Goal: Find specific fact: Find specific fact

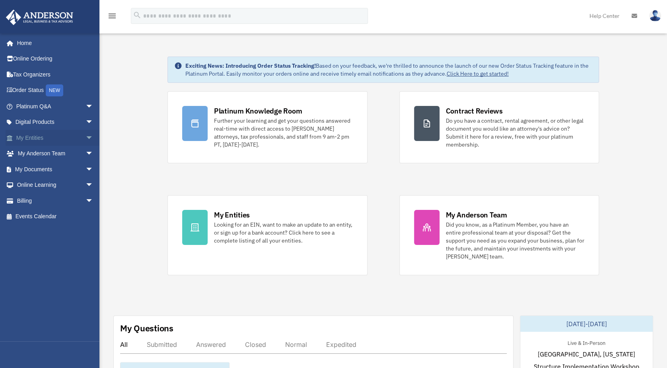
click at [58, 140] on link "My Entities arrow_drop_down" at bounding box center [56, 138] width 100 height 16
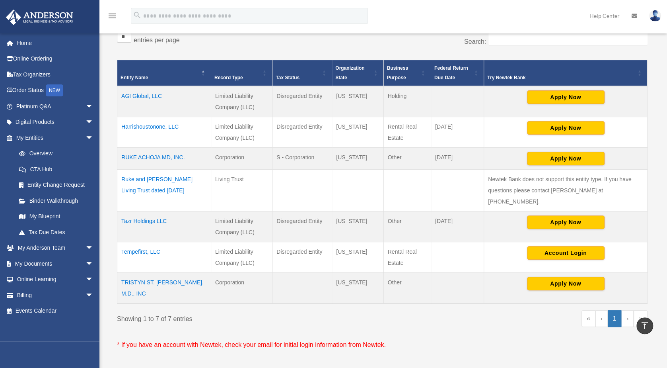
scroll to position [119, 0]
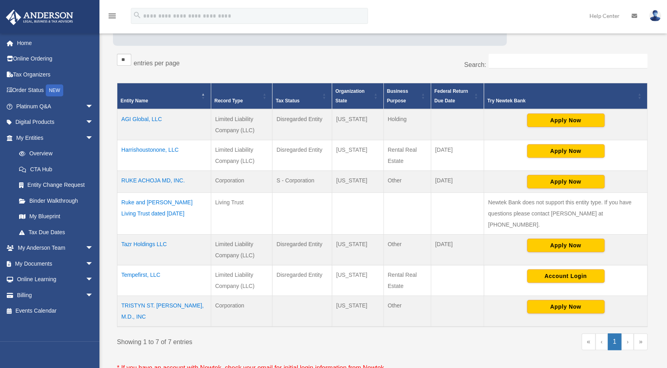
click at [154, 265] on td "Tempefirst, LLC" at bounding box center [164, 280] width 94 height 31
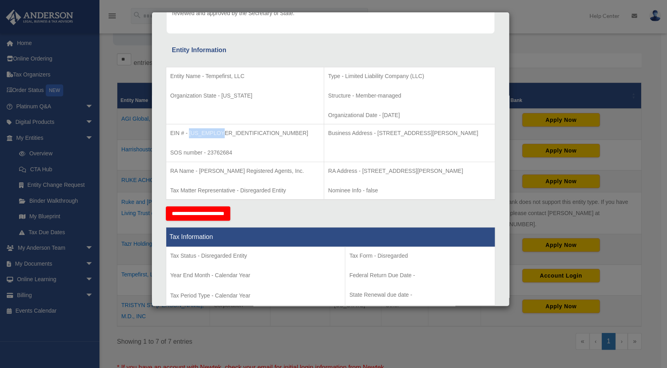
drag, startPoint x: 218, startPoint y: 132, endPoint x: 190, endPoint y: 132, distance: 28.3
click at [190, 132] on p "EIN # - [US_EMPLOYER_IDENTIFICATION_NUMBER]" at bounding box center [245, 133] width 150 height 10
copy p "[US_EMPLOYER_IDENTIFICATION_NUMBER]"
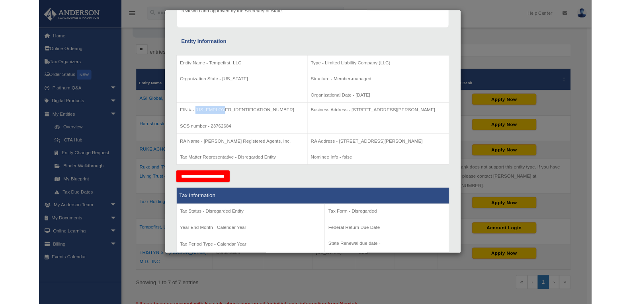
scroll to position [118, 0]
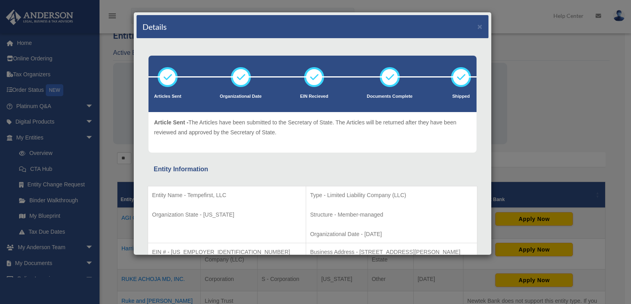
scroll to position [0, 0]
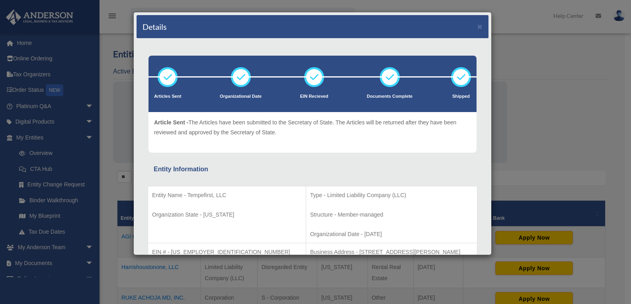
click at [576, 90] on div "Details × Articles Sent Organizational Date" at bounding box center [315, 152] width 631 height 304
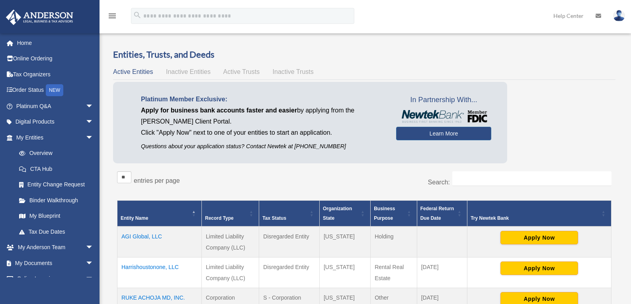
click at [165, 267] on td "Harrishoustonone, LLC" at bounding box center [159, 273] width 84 height 31
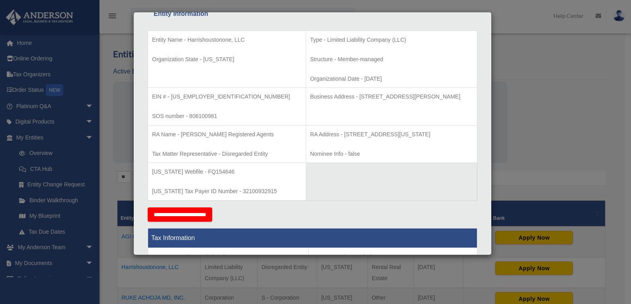
scroll to position [159, 0]
